Goal: Complete application form

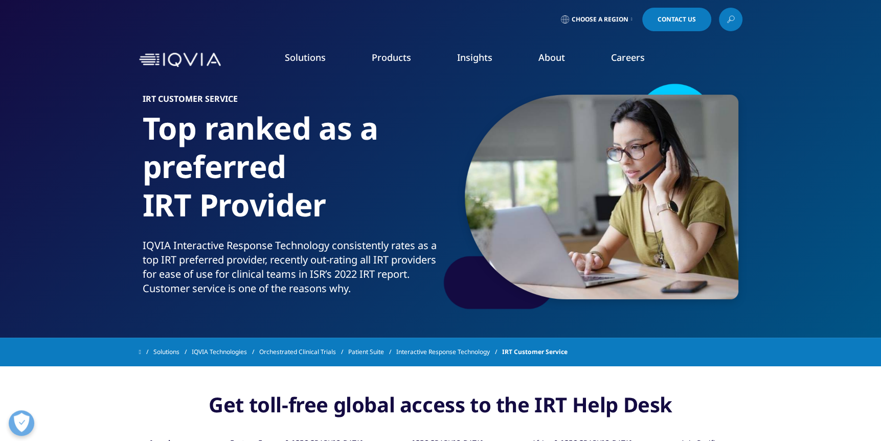
click at [665, 21] on span "Contact Us" at bounding box center [676, 19] width 38 height 6
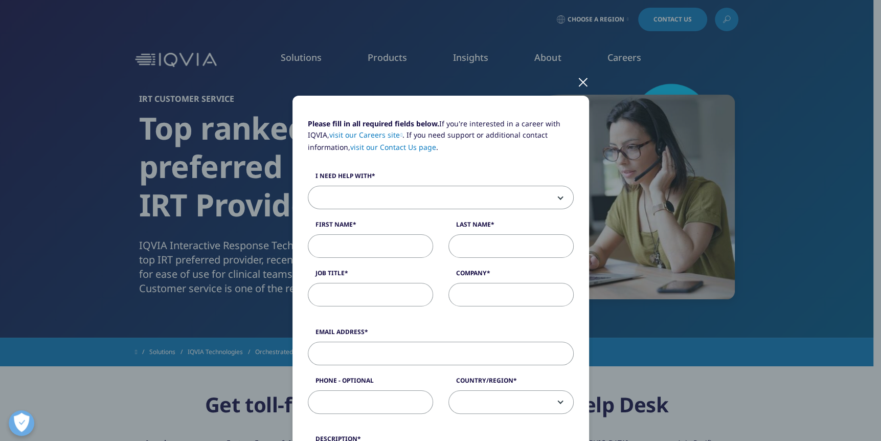
click at [558, 197] on b at bounding box center [558, 197] width 0 height 0
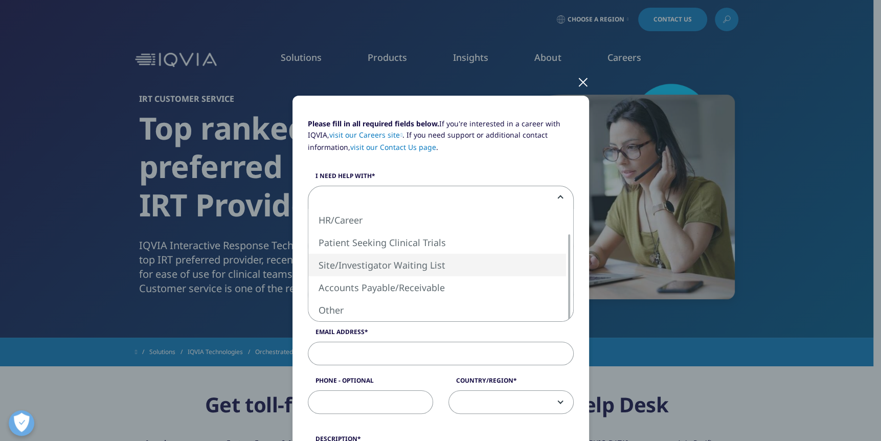
select select "Site Investigator Waiting List"
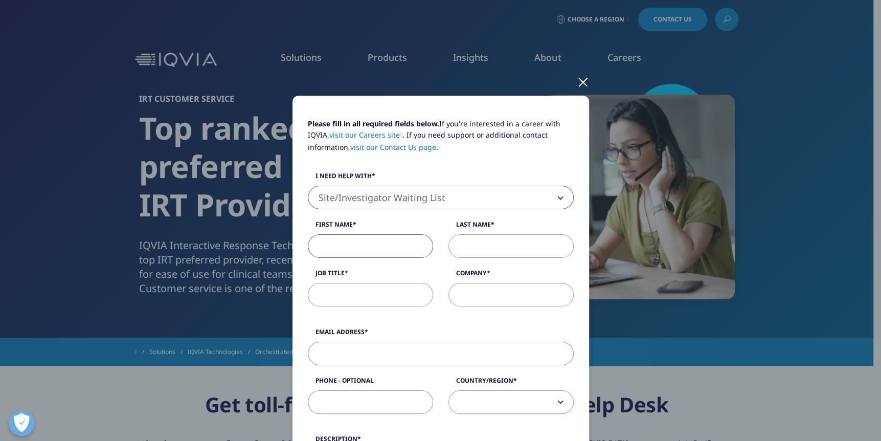
click at [349, 243] on input "First Name" at bounding box center [370, 246] width 125 height 24
type input "Sabahete"
type input "Zeqiraj"
type input "[PERSON_NAME][GEOGRAPHIC_DATA]"
type input "[EMAIL_ADDRESS][DOMAIN_NAME]"
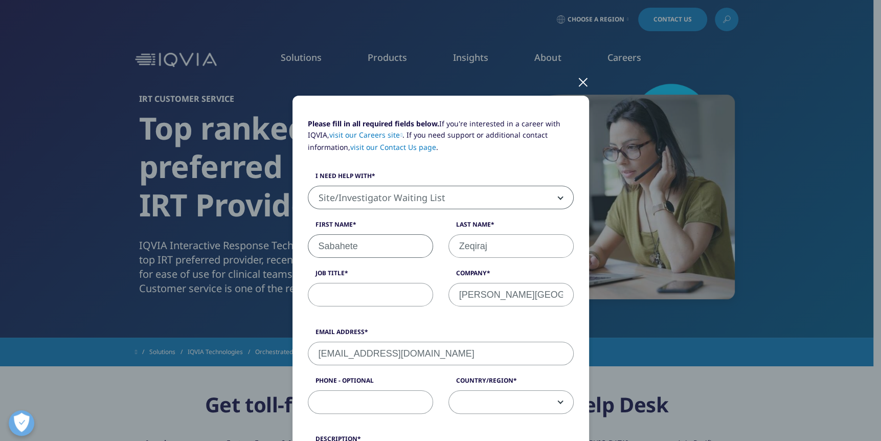
type input "7189186973"
select select "[GEOGRAPHIC_DATA]"
click at [333, 296] on input "Job Title" at bounding box center [370, 295] width 125 height 24
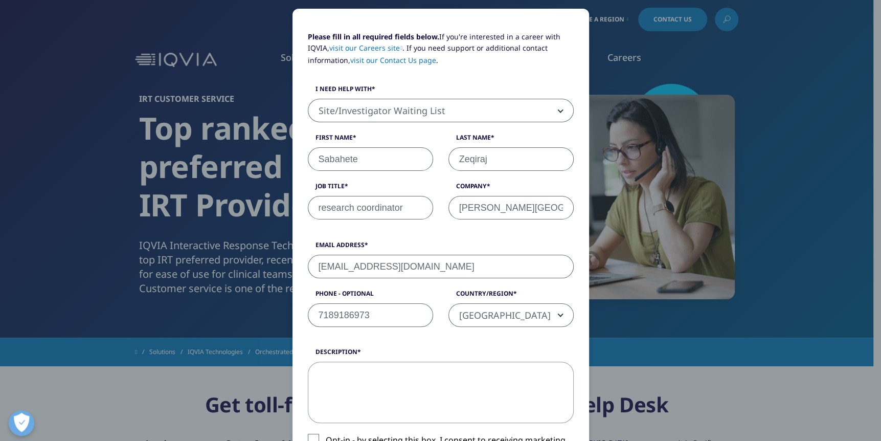
scroll to position [102, 0]
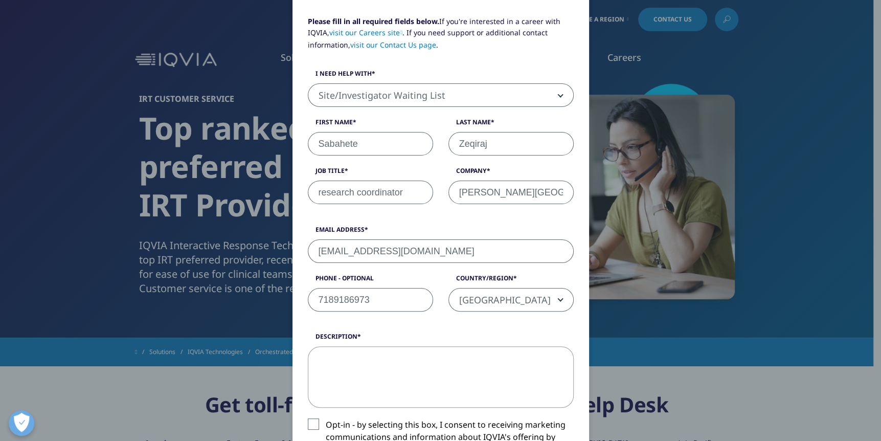
type input "research coordinator"
click at [317, 364] on textarea "Description" at bounding box center [441, 376] width 266 height 61
click at [314, 356] on textarea "i need access for IRT CENDUIT our site# is [STREET_ADDRESS][PERSON_NAME]" at bounding box center [441, 376] width 266 height 61
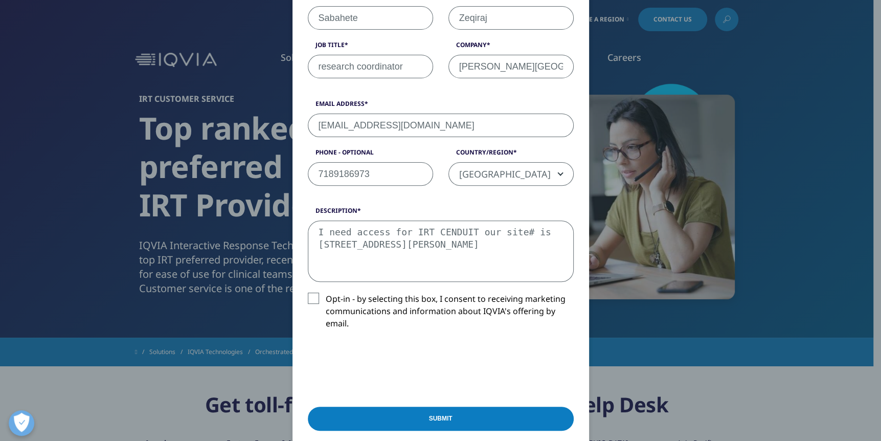
scroll to position [256, 0]
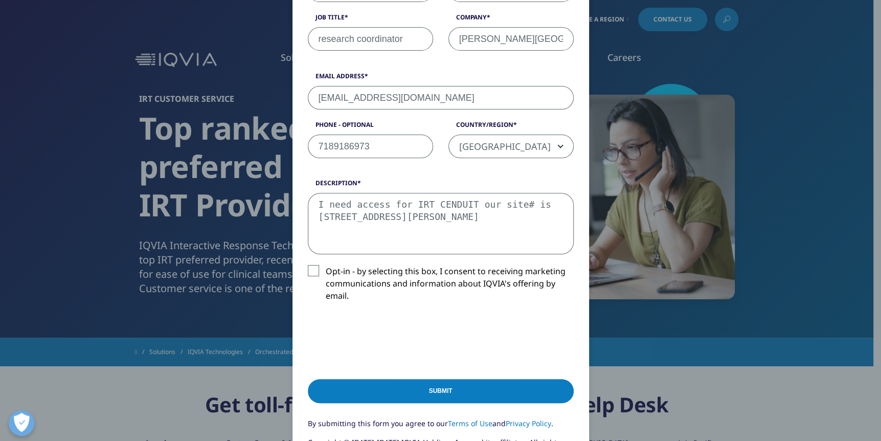
click at [429, 215] on textarea "I need access for IRT CENDUIT our site# is [STREET_ADDRESS][PERSON_NAME]" at bounding box center [441, 223] width 266 height 61
type textarea "I need access for IRT CENDUIT our site# is [STREET_ADDRESS][PERSON_NAME]. Pleas…"
click at [461, 387] on input "Submit" at bounding box center [441, 391] width 266 height 24
